Goal: Information Seeking & Learning: Understand process/instructions

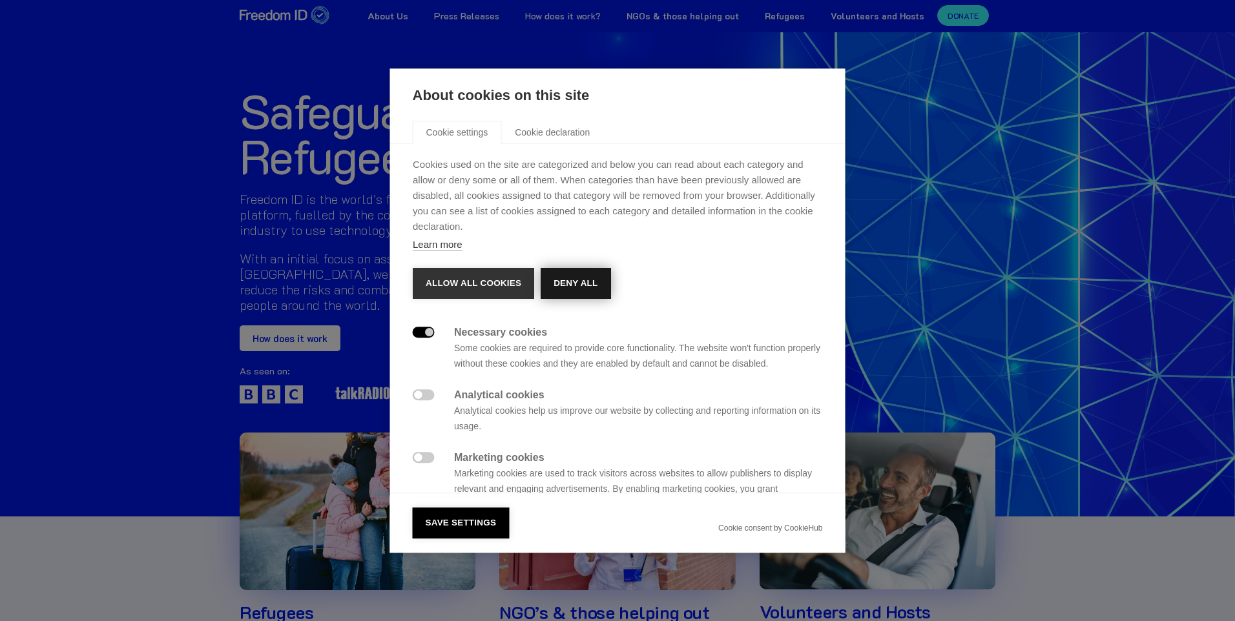
click at [579, 285] on button "Deny all" at bounding box center [576, 283] width 70 height 31
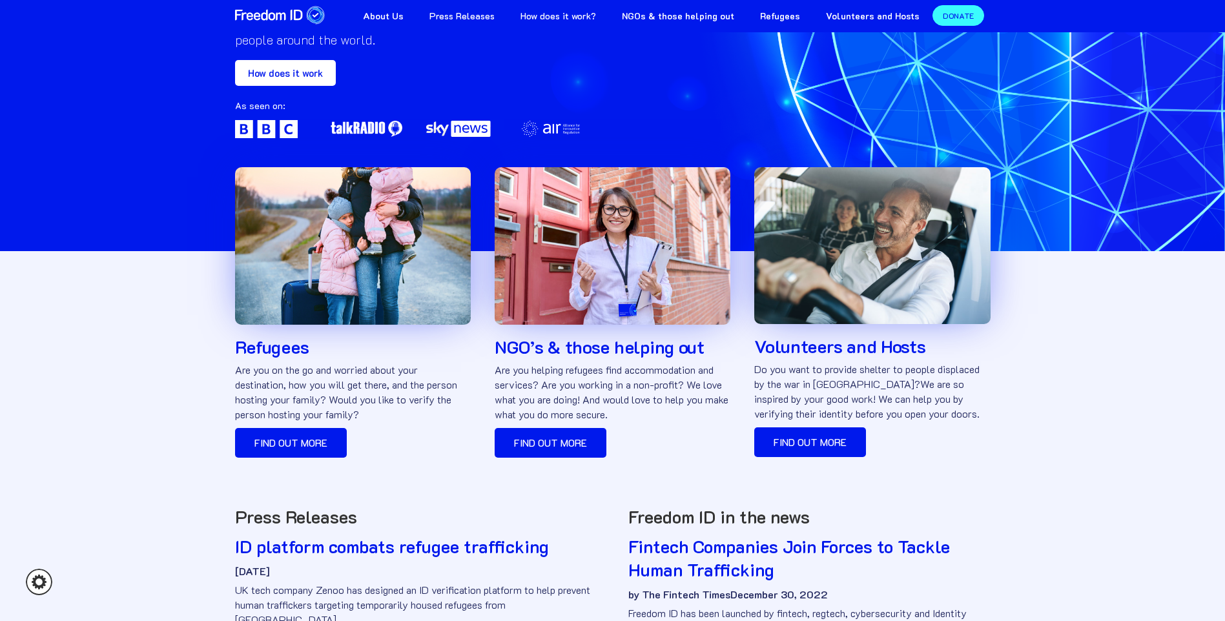
scroll to position [13, 0]
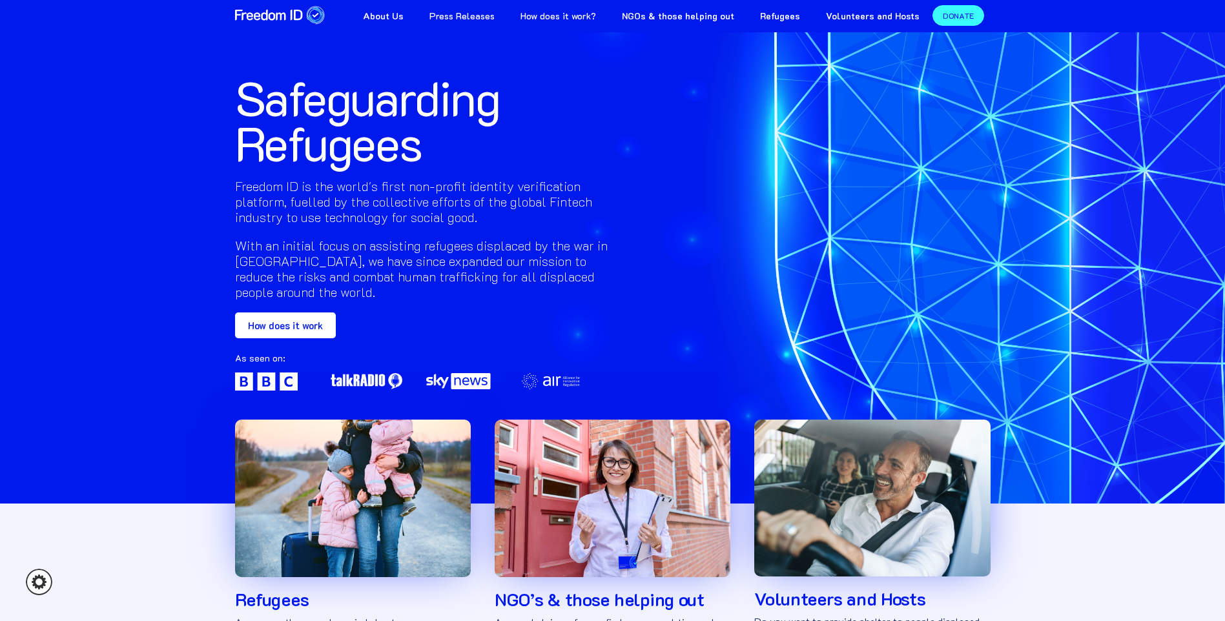
click at [568, 13] on link "How does it work?" at bounding box center [558, 14] width 101 height 29
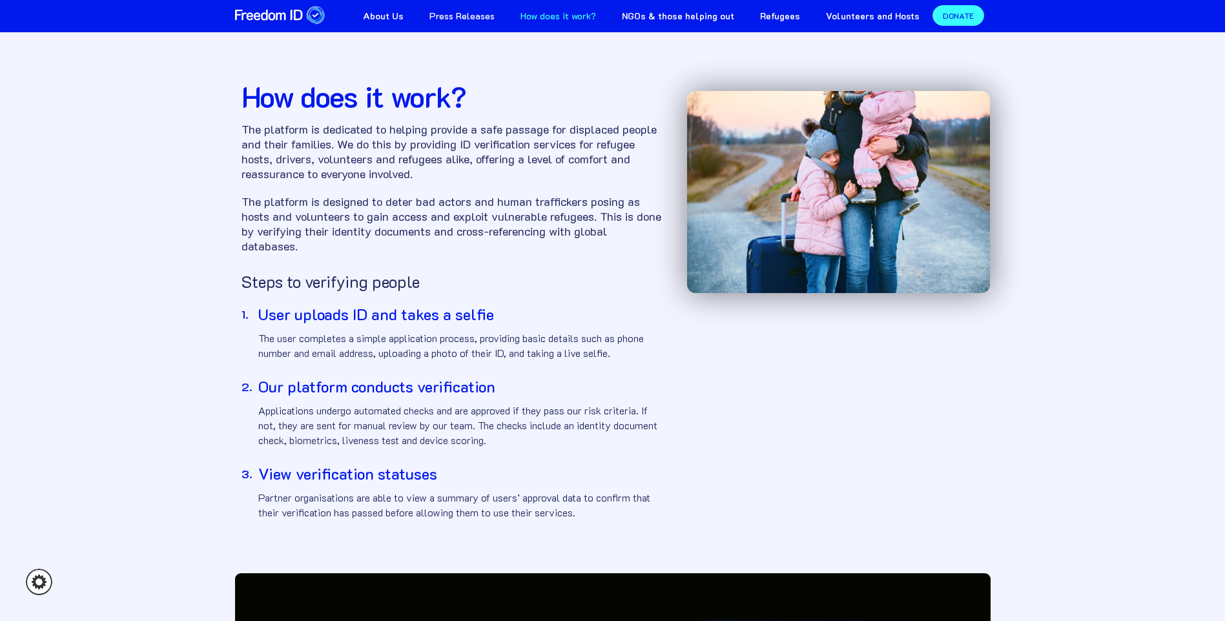
click at [880, 15] on strong "Volunteers and Hosts" at bounding box center [873, 16] width 94 height 12
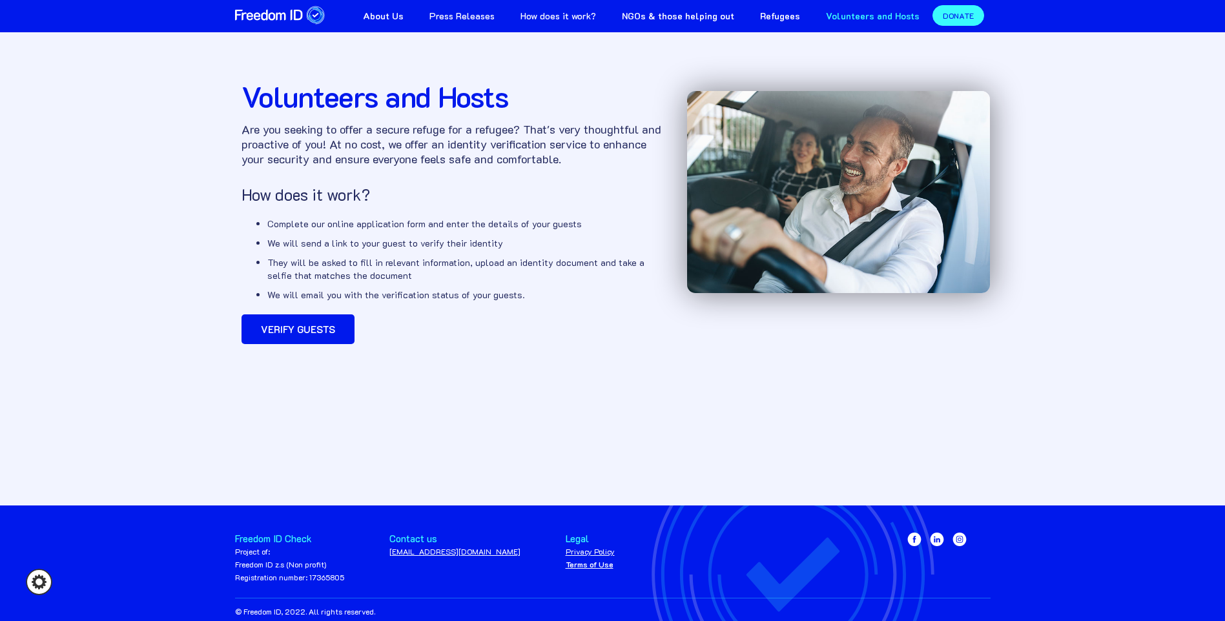
click at [683, 14] on strong "NGOs & those helping out" at bounding box center [678, 16] width 112 height 12
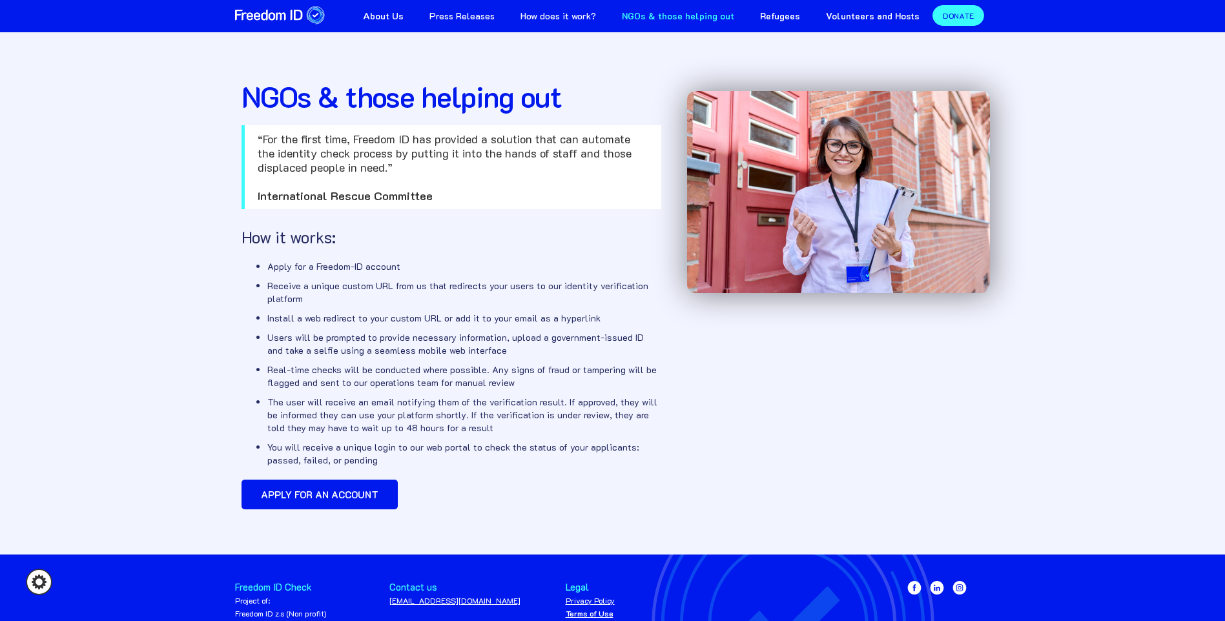
click at [576, 19] on link "How does it work?" at bounding box center [558, 14] width 101 height 29
